Goal: Information Seeking & Learning: Learn about a topic

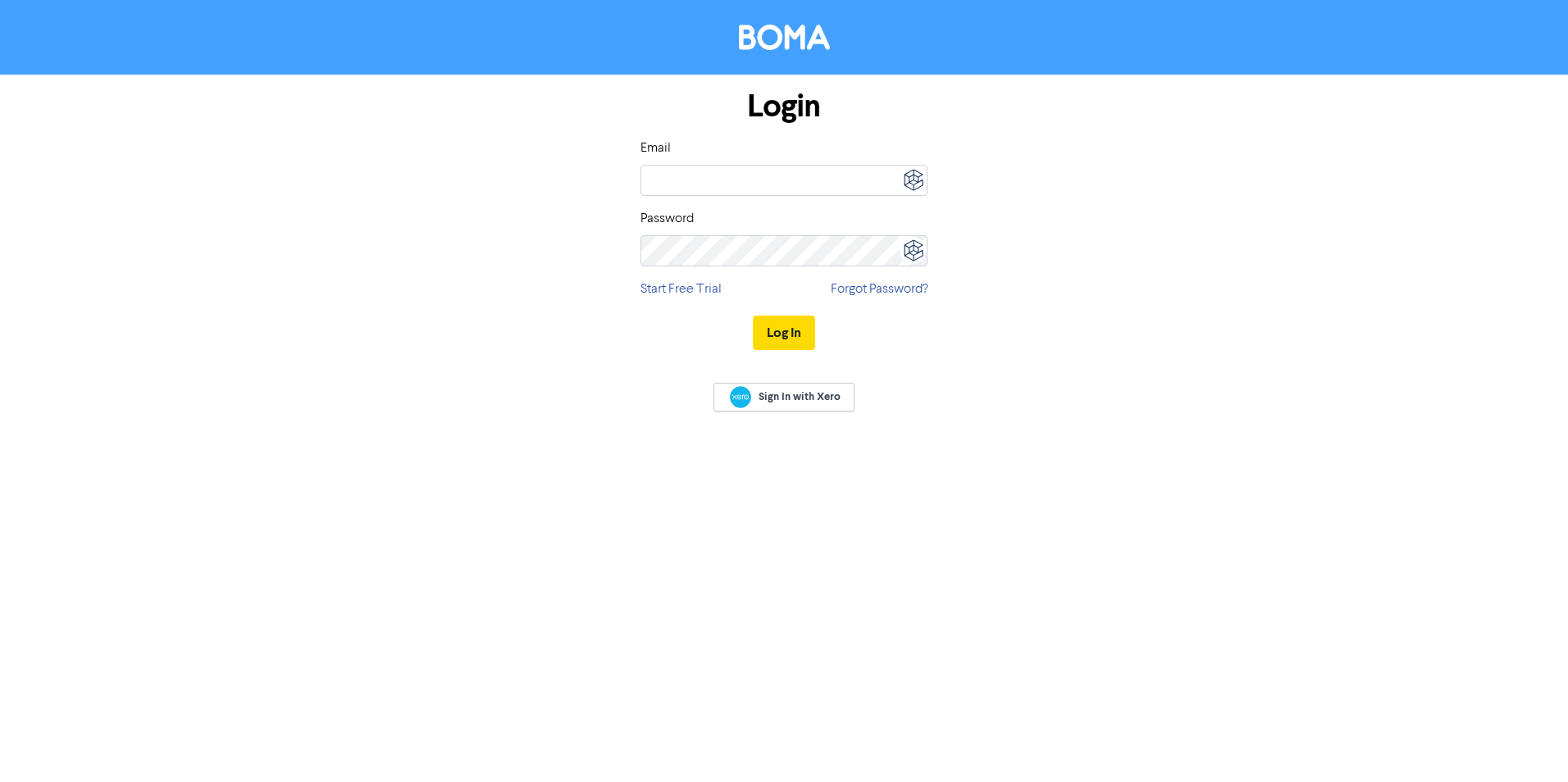
click at [910, 173] on img at bounding box center [913, 180] width 29 height 29
click at [730, 240] on div "BOMA" at bounding box center [788, 239] width 117 height 13
type input "cloud@srfg.com.au"
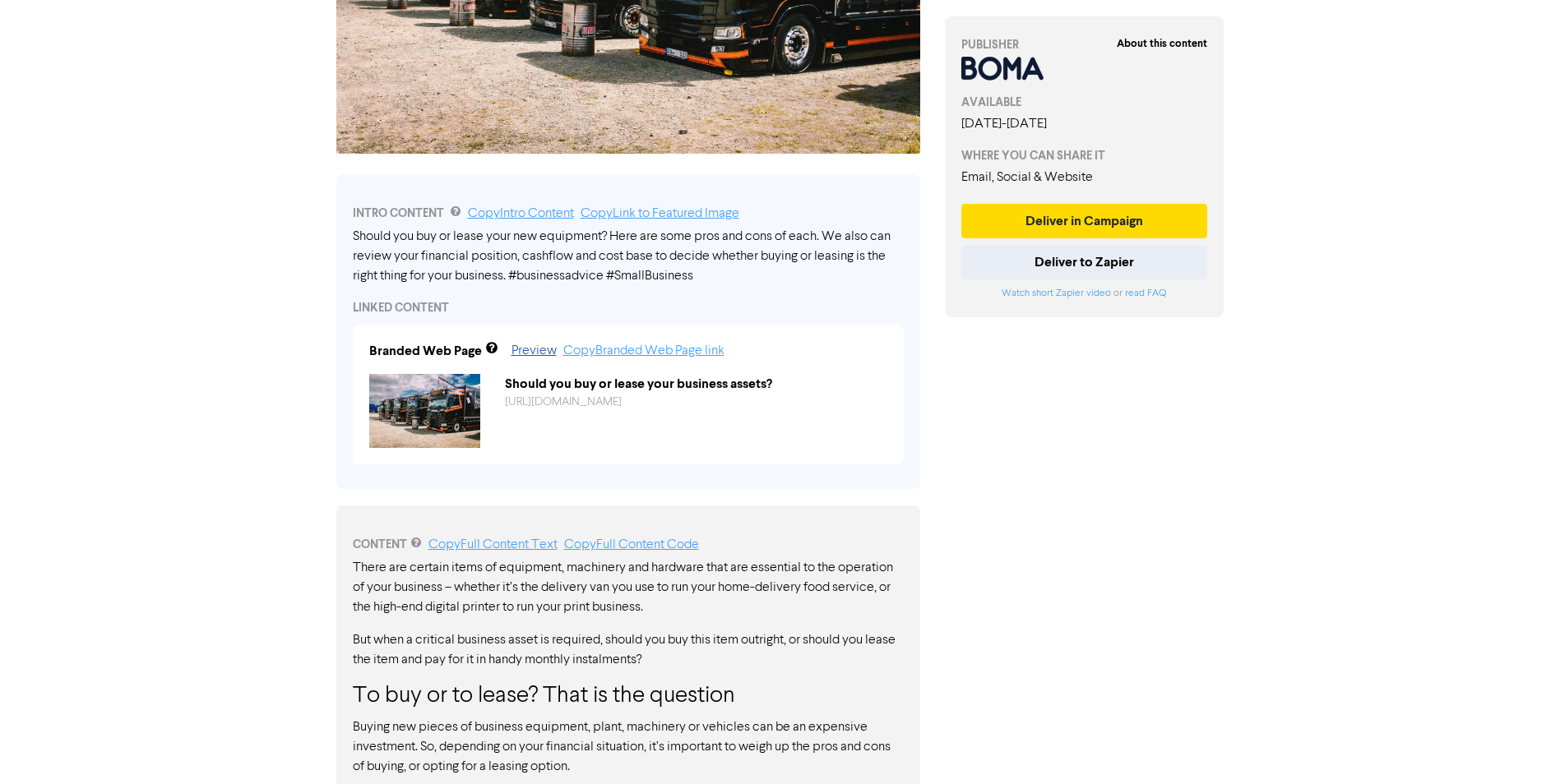
scroll to position [430, 0]
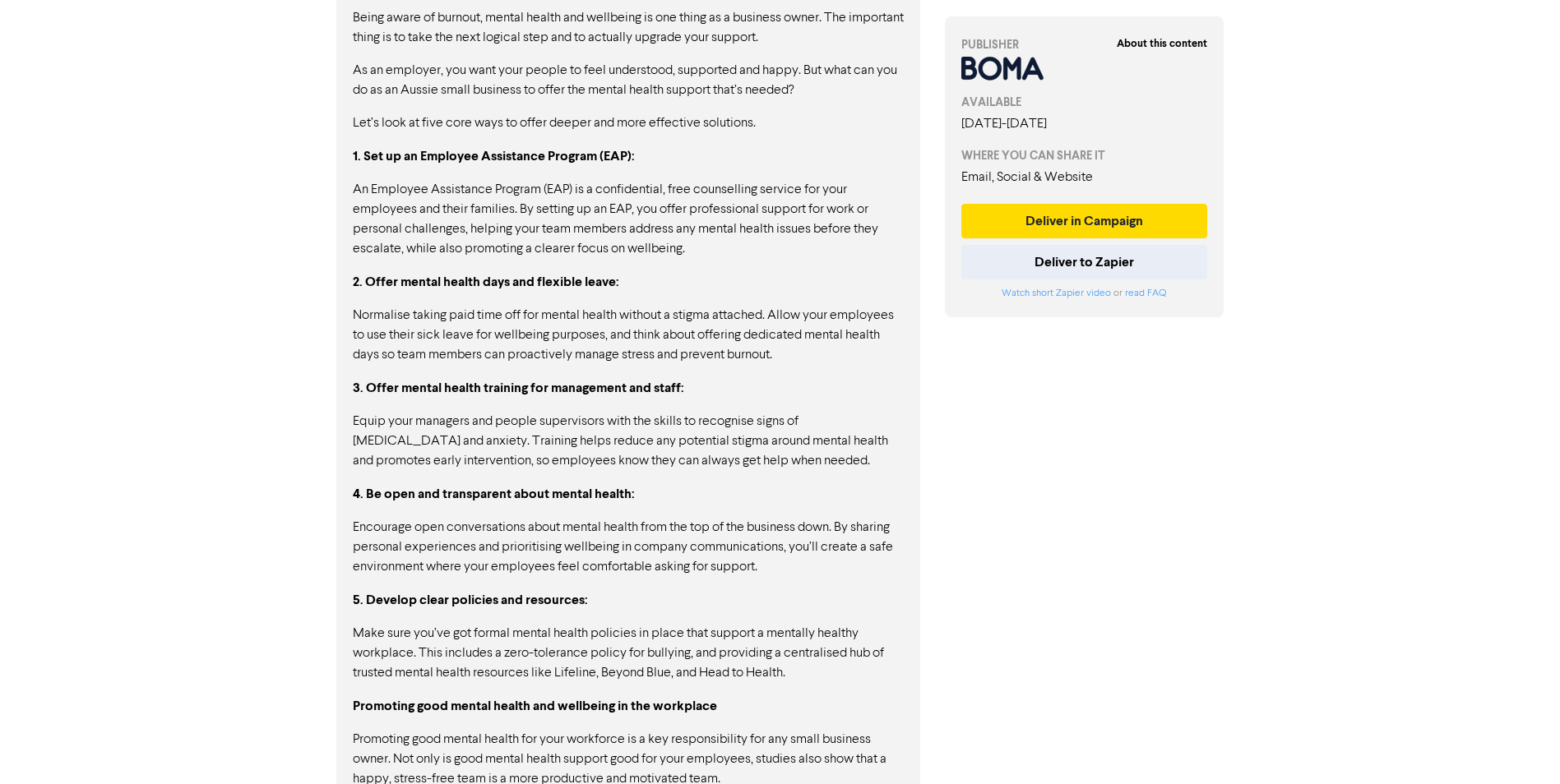
scroll to position [1269, 0]
